Goal: Task Accomplishment & Management: Manage account settings

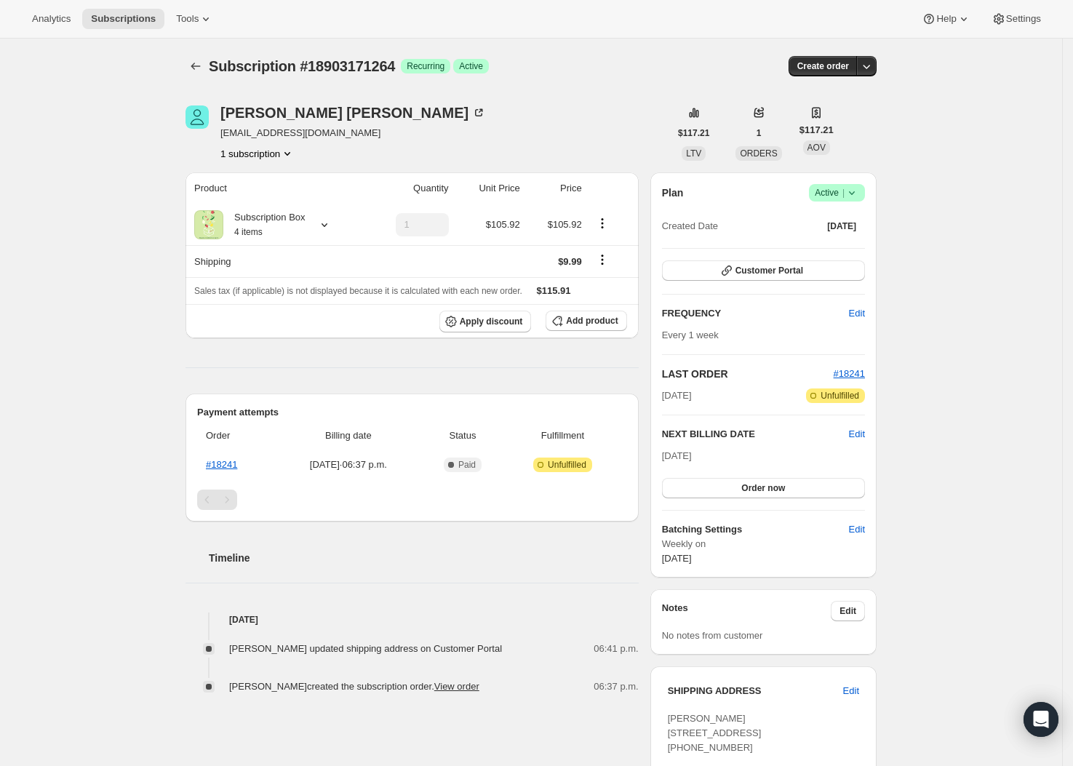
click at [859, 194] on icon at bounding box center [852, 193] width 15 height 15
click at [822, 239] on span "Cancel subscription" at bounding box center [838, 246] width 82 height 15
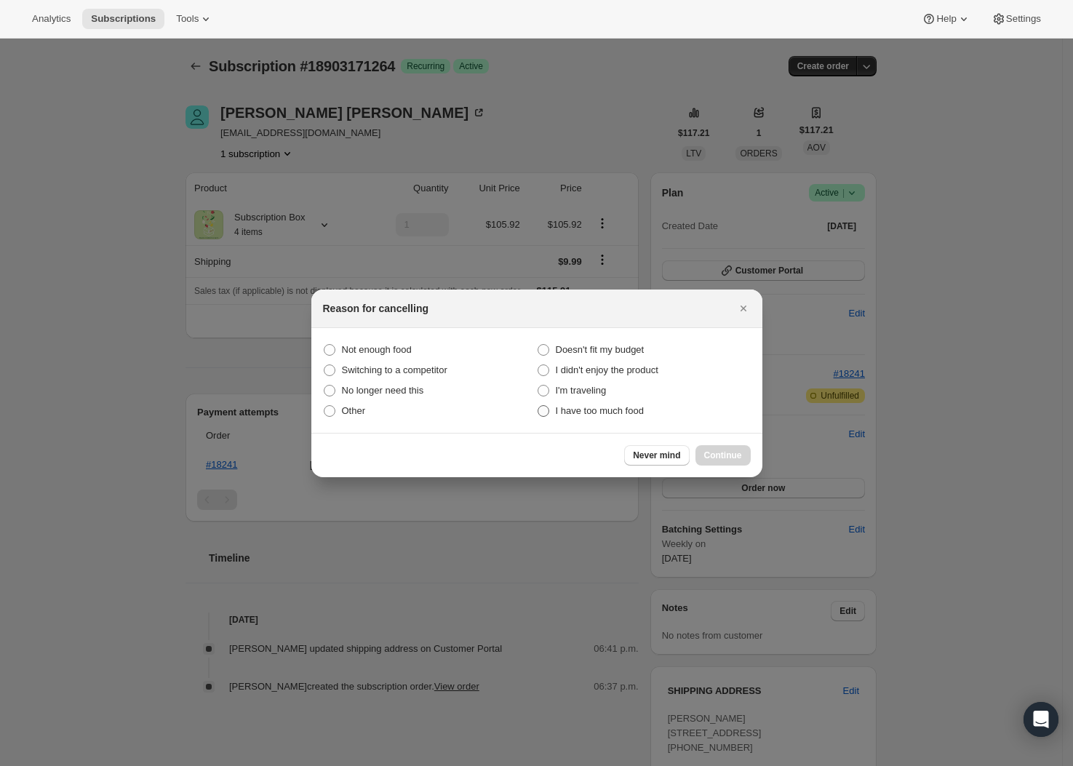
click at [606, 412] on span "I have too much food" at bounding box center [600, 410] width 88 height 11
click at [539, 406] on food "I have too much food" at bounding box center [538, 405] width 1 height 1
radio food "true"
drag, startPoint x: 362, startPoint y: 413, endPoint x: 371, endPoint y: 415, distance: 8.9
click at [362, 413] on span "Other" at bounding box center [354, 410] width 24 height 11
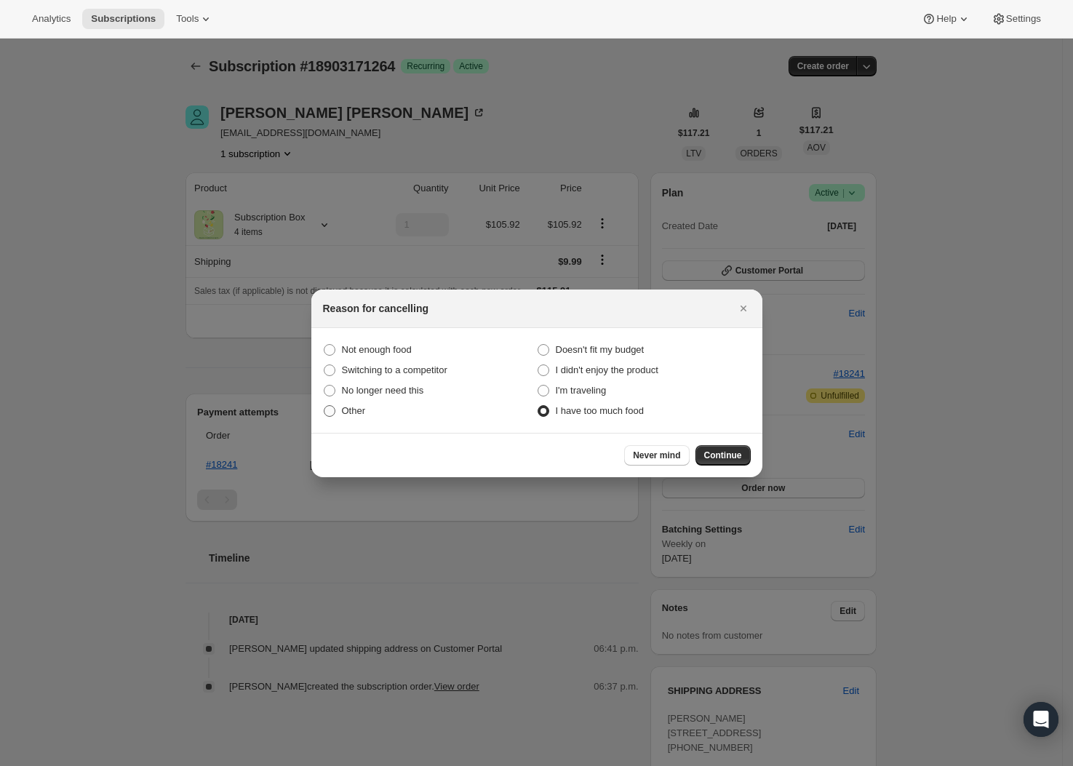
click at [325, 406] on input "Other" at bounding box center [324, 405] width 1 height 1
radio input "true"
radio food "false"
click at [724, 458] on span "Continue" at bounding box center [723, 456] width 38 height 12
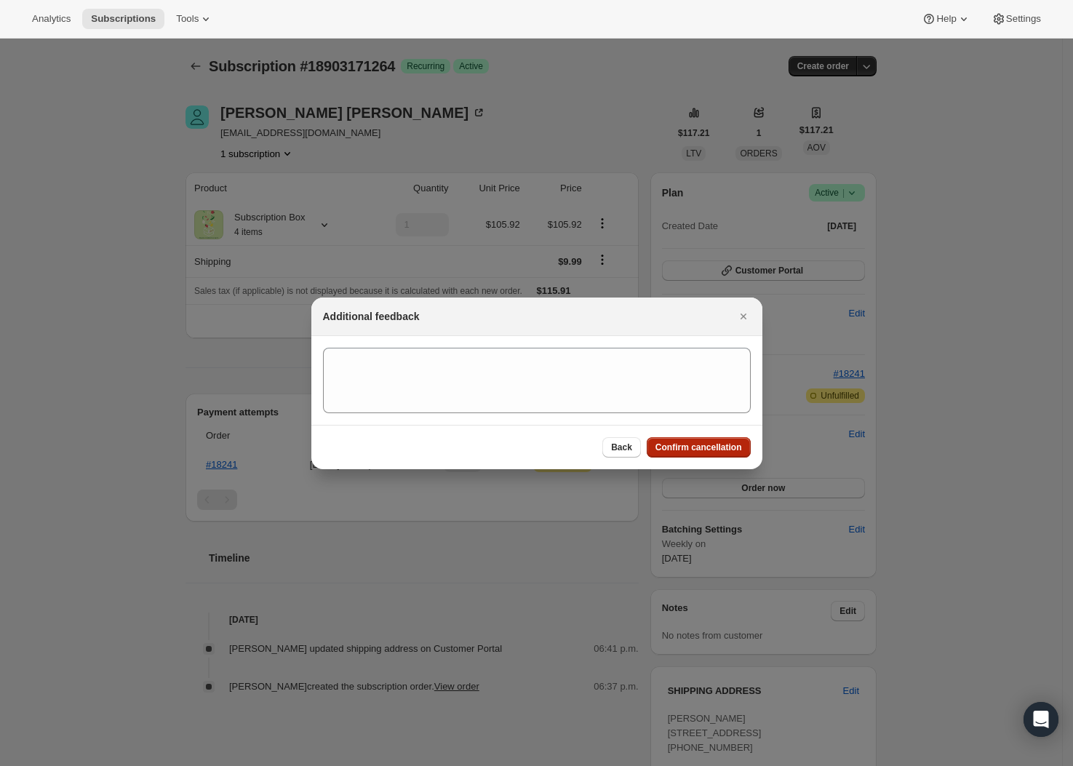
click at [720, 448] on span "Confirm cancellation" at bounding box center [699, 448] width 87 height 12
